Goal: Information Seeking & Learning: Learn about a topic

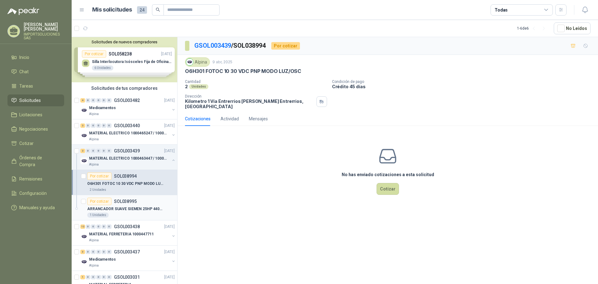
click at [129, 202] on p "SOL038995" at bounding box center [125, 201] width 23 height 4
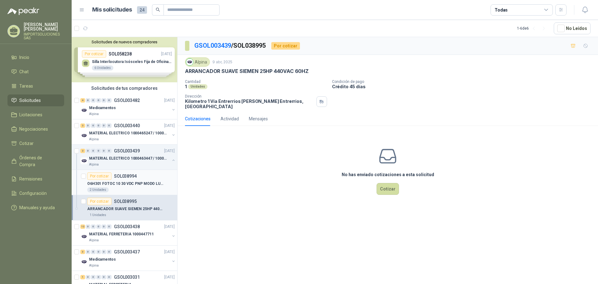
click at [139, 184] on p "O6H301 FOTOC 10 30 VDC PNP MODO LUZ/OSC" at bounding box center [126, 184] width 78 height 6
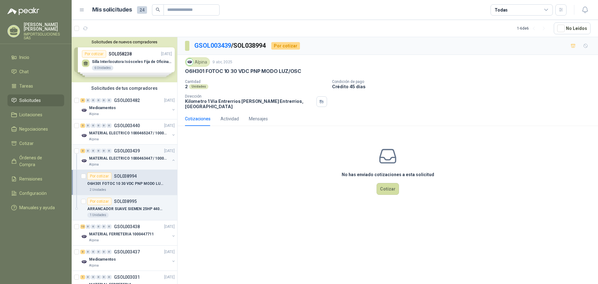
click at [171, 161] on button "button" at bounding box center [173, 160] width 5 height 5
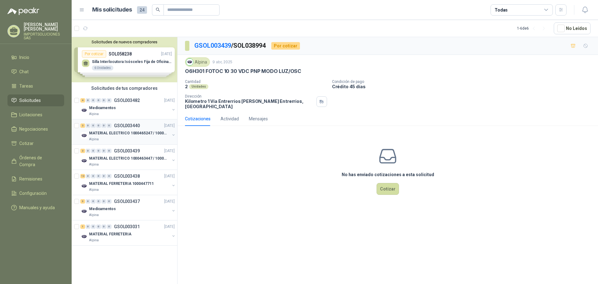
click at [140, 131] on p "MATERIAL ELECTRICO 1000465247 / 1000466995" at bounding box center [128, 133] width 78 height 6
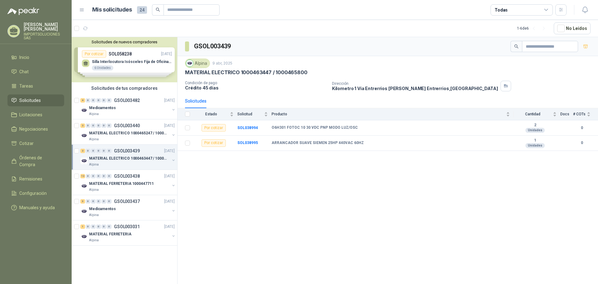
click at [146, 61] on div "Solicitudes de nuevos compradores Por cotizar SOL058238 [DATE] Silla Interlocut…" at bounding box center [125, 59] width 106 height 45
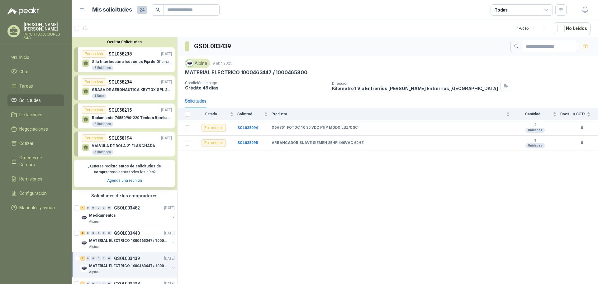
click at [132, 64] on p "Silla Interlocutora Isósceles Fija de Oficina Tela Negra Just Home Collection" at bounding box center [132, 61] width 80 height 4
